Goal: Information Seeking & Learning: Learn about a topic

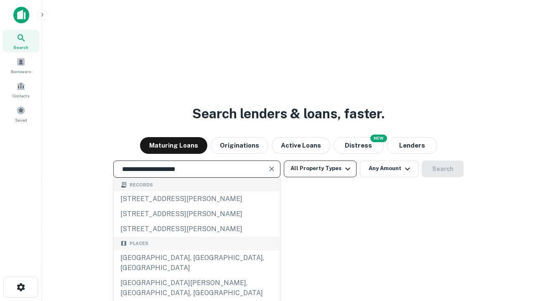
click at [197, 276] on div "[GEOGRAPHIC_DATA], [GEOGRAPHIC_DATA], [GEOGRAPHIC_DATA]" at bounding box center [197, 262] width 166 height 25
click at [320, 168] on button "All Property Types" at bounding box center [320, 169] width 73 height 17
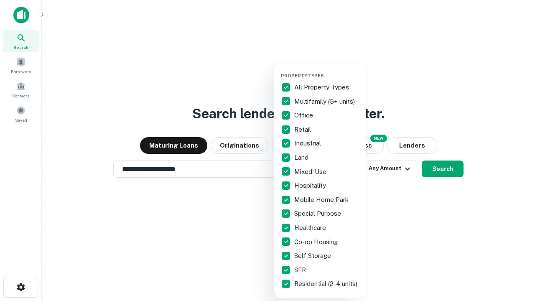
type input "**********"
click at [327, 70] on button "button" at bounding box center [327, 70] width 92 height 0
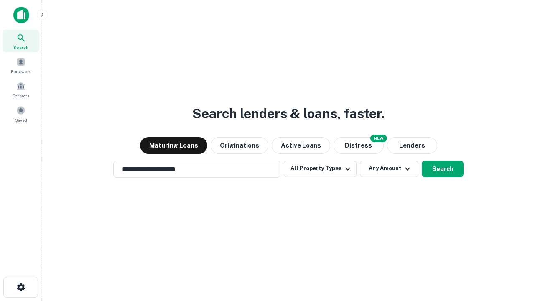
scroll to position [13, 0]
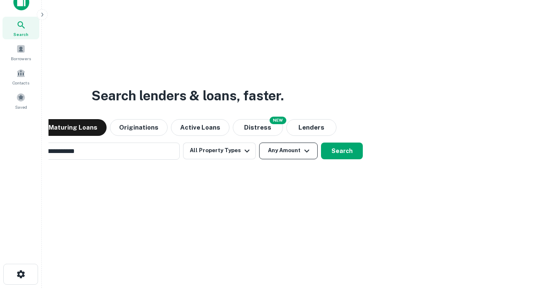
click at [259, 143] on button "Any Amount" at bounding box center [288, 151] width 59 height 17
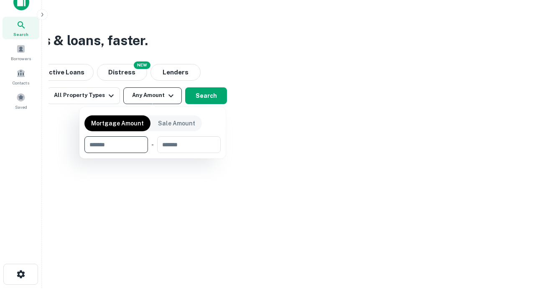
scroll to position [13, 0]
type input "*******"
click at [153, 153] on button "button" at bounding box center [152, 153] width 136 height 0
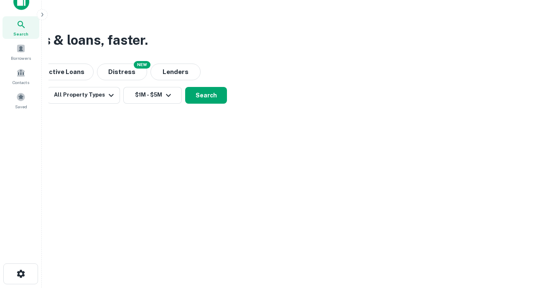
scroll to position [5, 154]
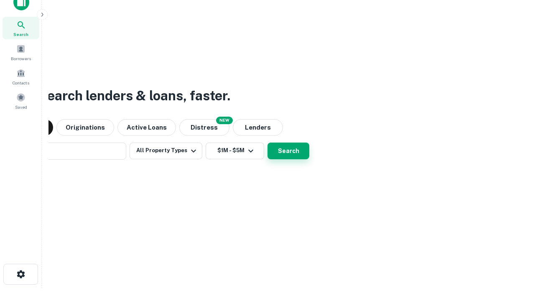
click at [268, 143] on button "Search" at bounding box center [289, 151] width 42 height 17
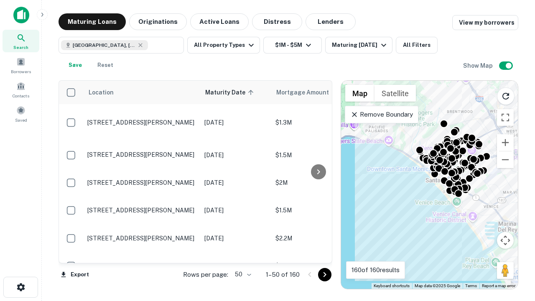
click at [242, 274] on body "Search Borrowers Contacts Saved Maturing Loans Originations Active Loans Distre…" at bounding box center [267, 150] width 535 height 301
click at [242, 253] on li "25" at bounding box center [242, 253] width 24 height 15
